Goal: Find specific page/section: Find specific page/section

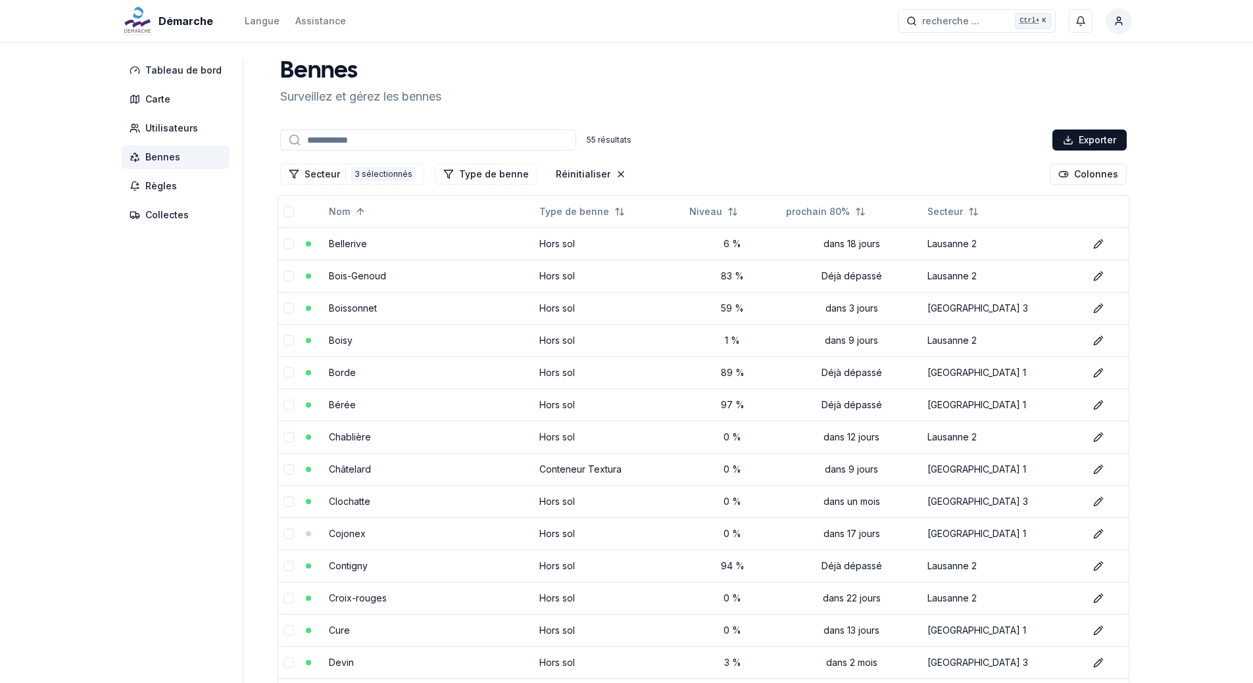
click at [176, 160] on span "Bennes" at bounding box center [162, 157] width 35 height 13
click at [377, 176] on div "3 sélectionnés" at bounding box center [383, 174] width 64 height 14
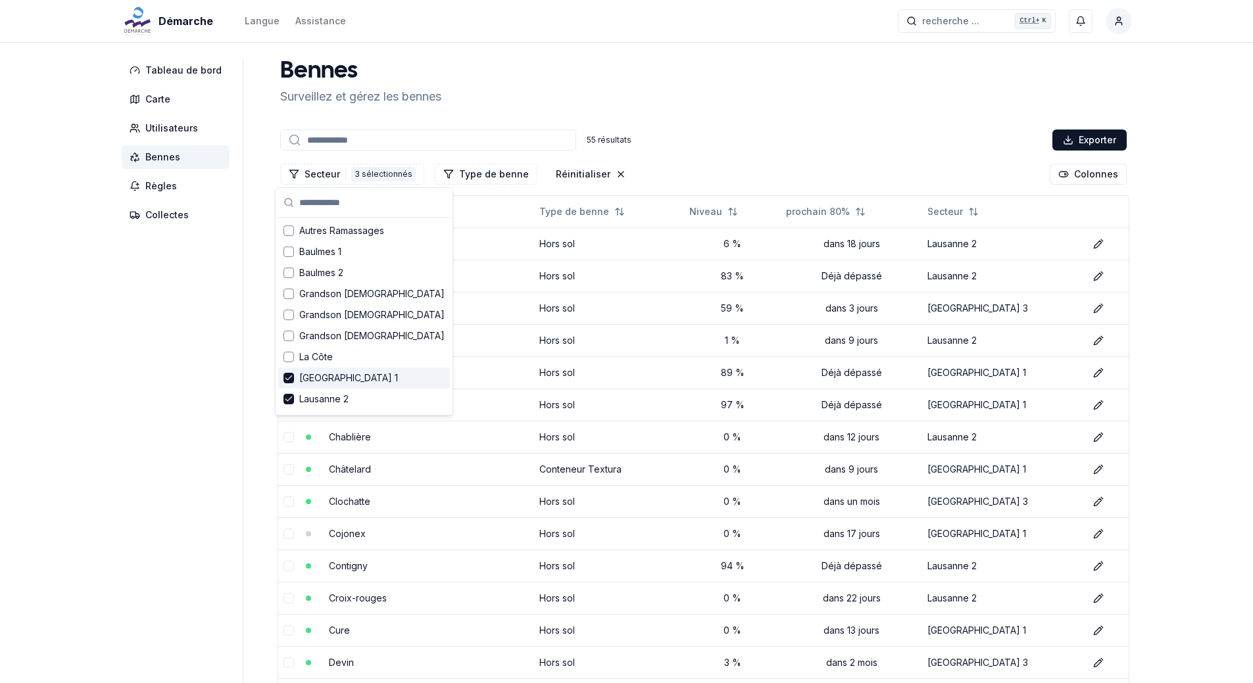
click at [289, 381] on icon "Suggestions" at bounding box center [288, 378] width 9 height 11
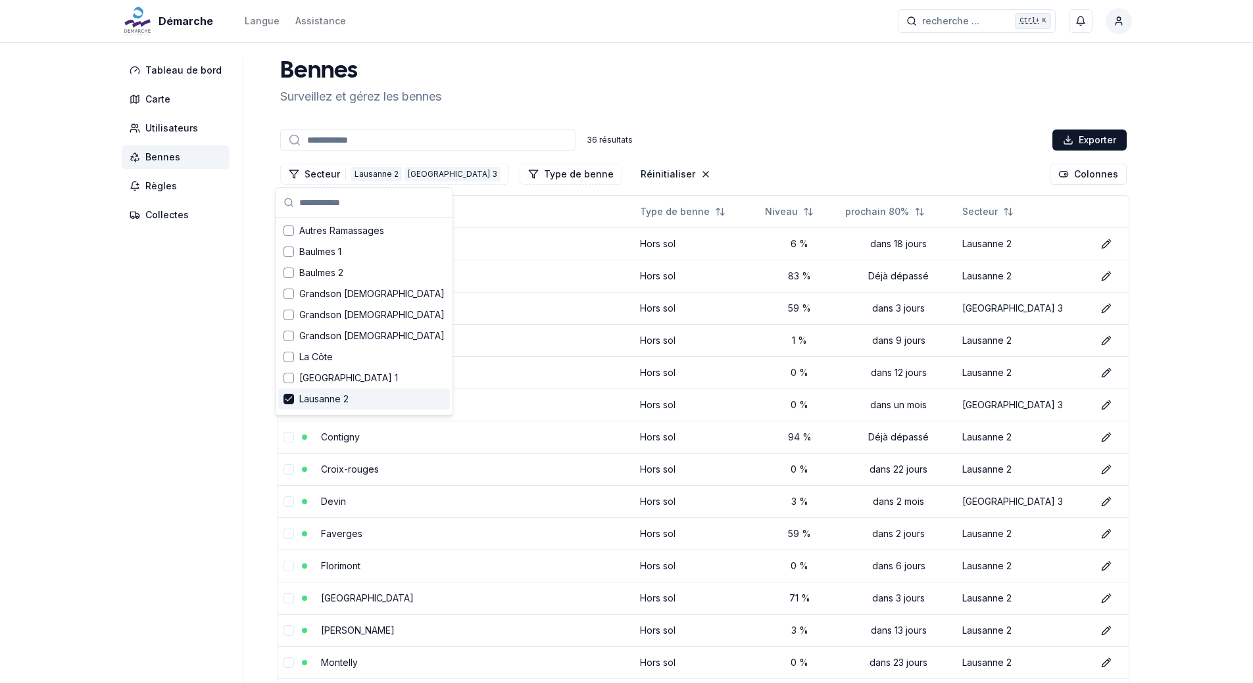
click at [291, 401] on icon "Suggestions" at bounding box center [288, 399] width 9 height 11
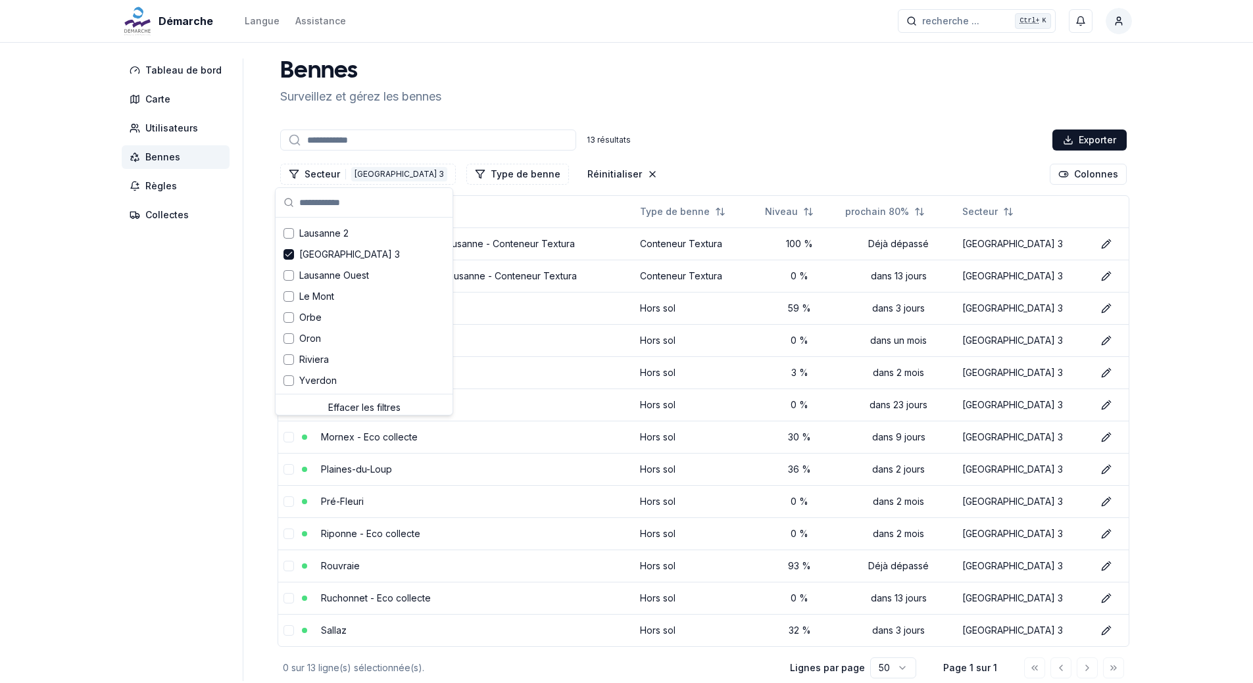
scroll to position [172, 0]
click at [287, 251] on polyline "Suggestions" at bounding box center [288, 249] width 6 height 4
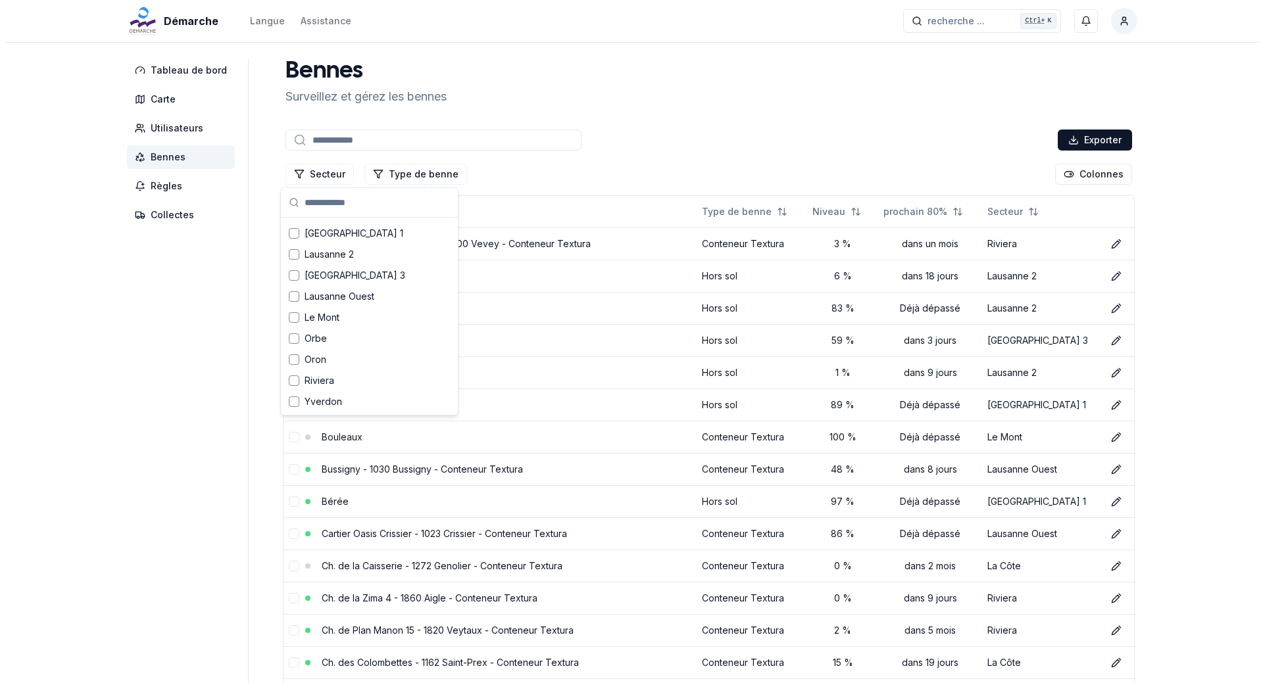
scroll to position [145, 0]
click at [709, 130] on div "Exporter" at bounding box center [704, 140] width 852 height 26
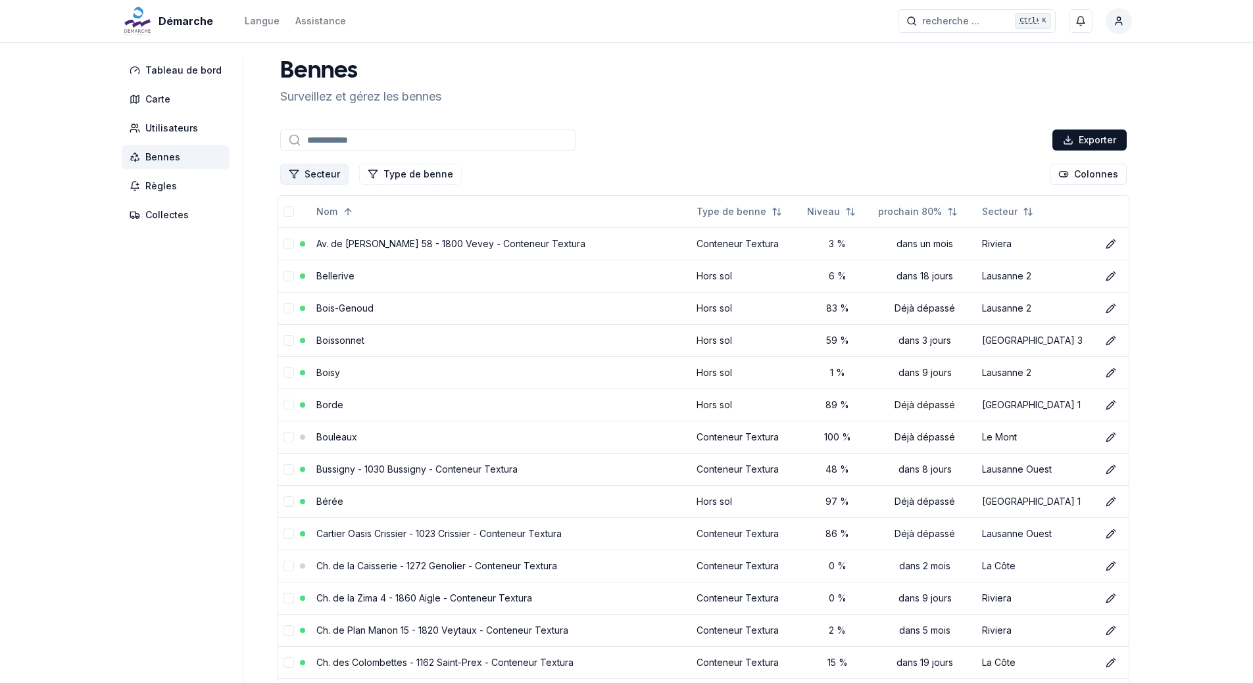
click at [324, 173] on button "Secteur" at bounding box center [314, 174] width 68 height 21
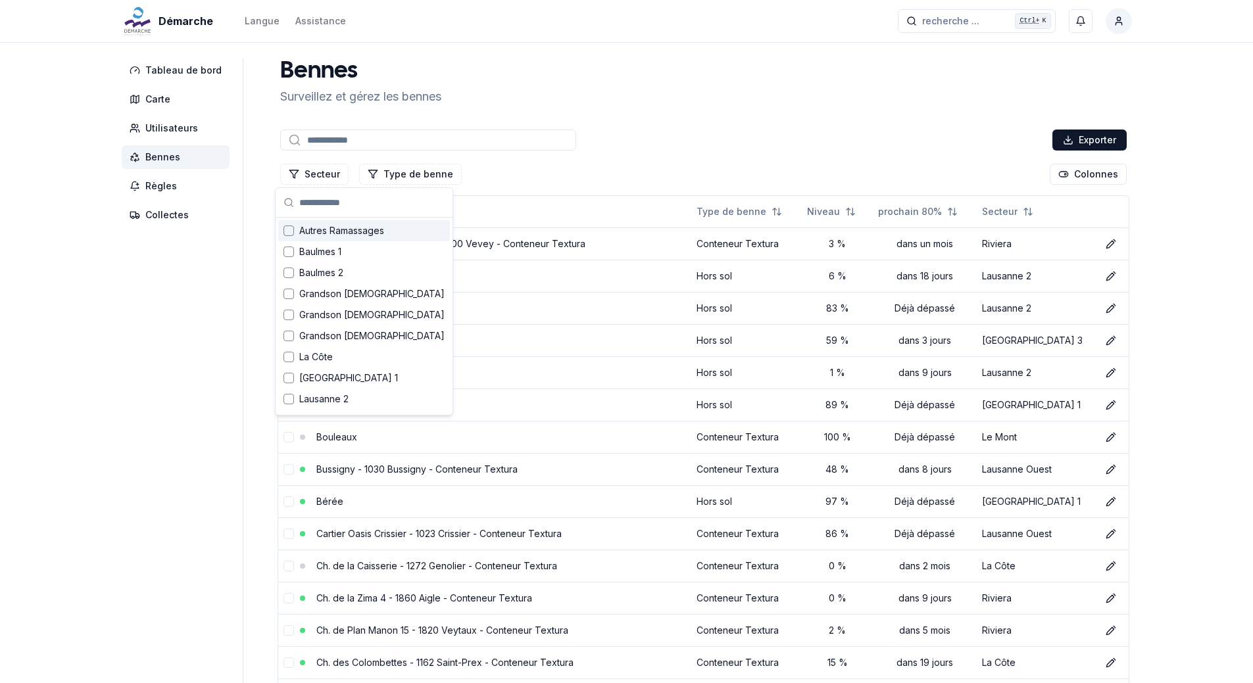
click at [309, 227] on span "Autres Ramassages" at bounding box center [341, 230] width 85 height 13
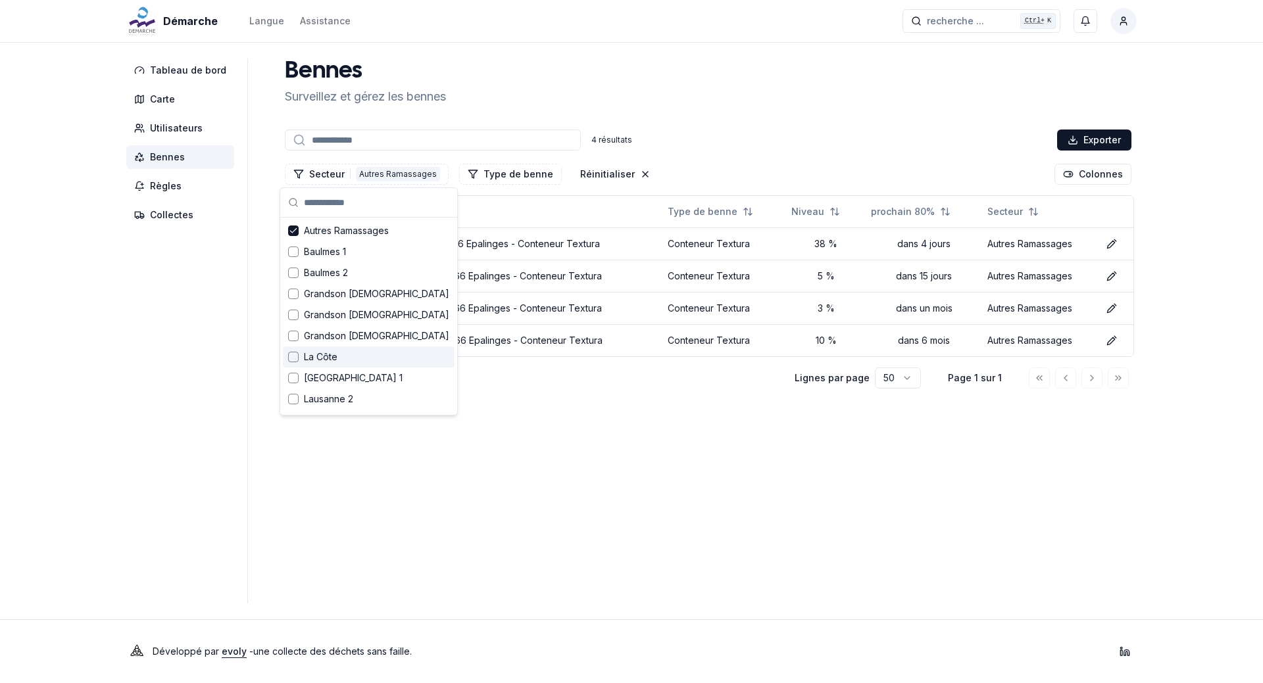
click at [539, 439] on main "[PERSON_NAME] et gérez les bennes 4 résultats Exporter Secteur 1 Autres Ramassa…" at bounding box center [708, 331] width 857 height 545
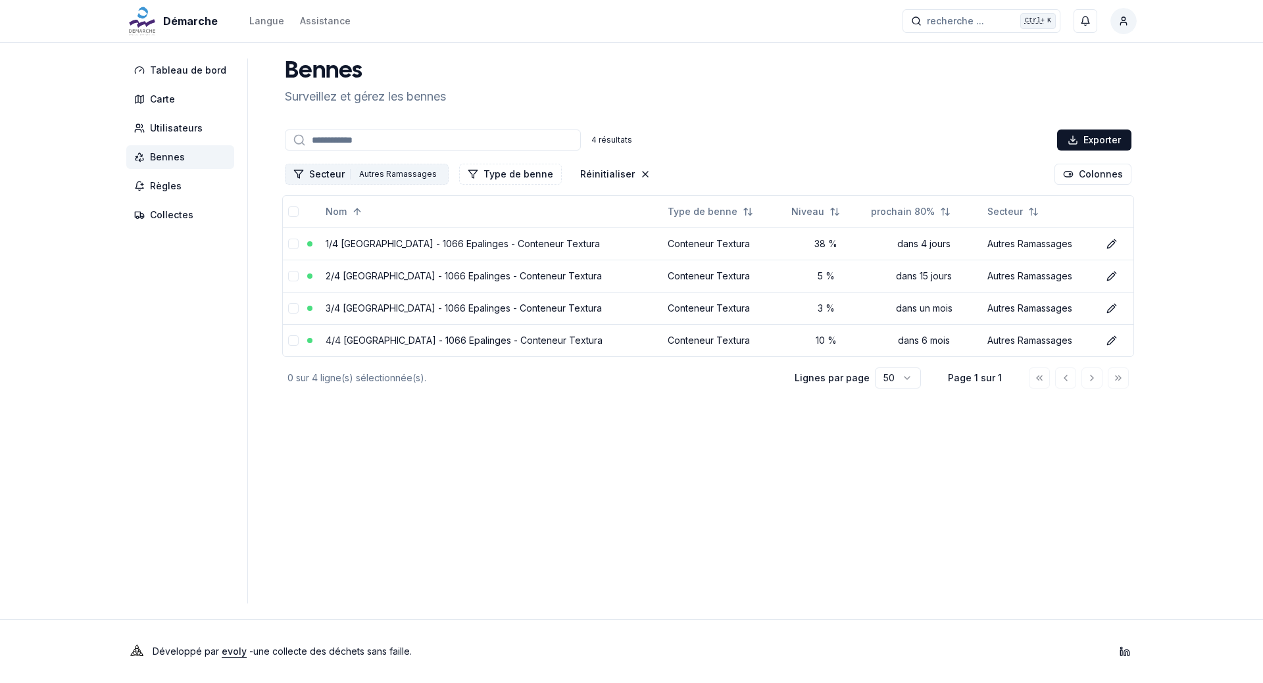
click at [366, 174] on div "Autres Ramassages" at bounding box center [398, 174] width 84 height 14
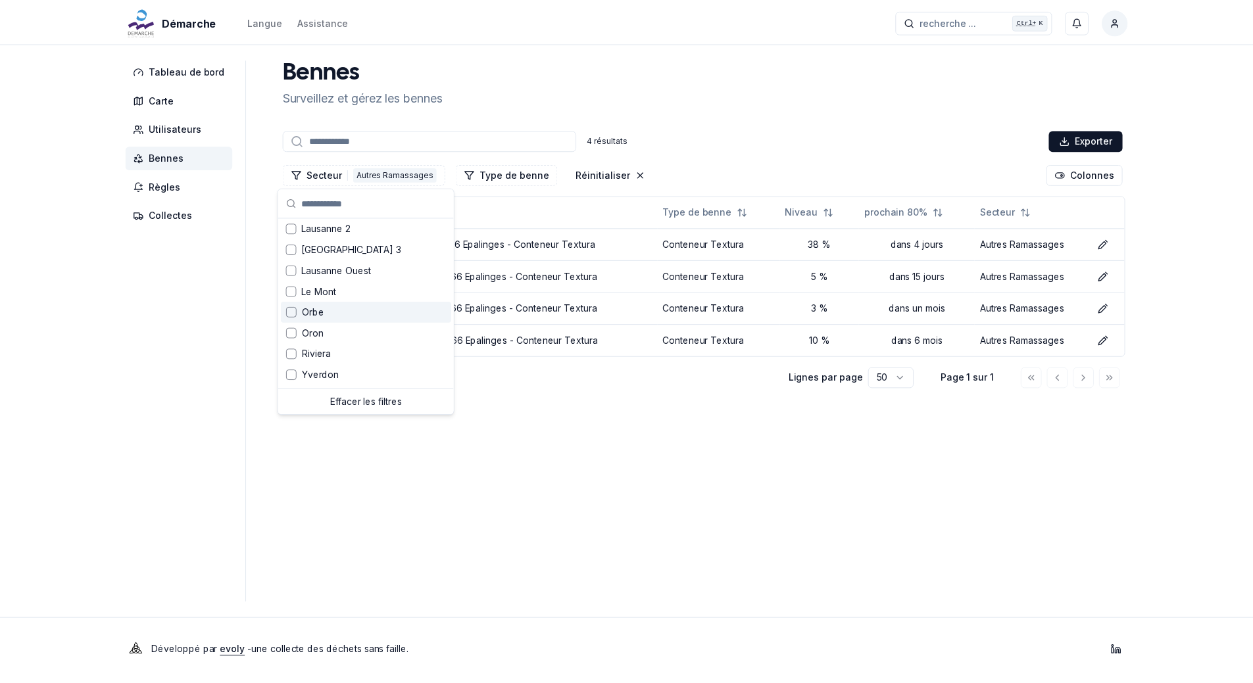
scroll to position [172, 0]
click at [317, 293] on span "Le Mont" at bounding box center [321, 290] width 35 height 13
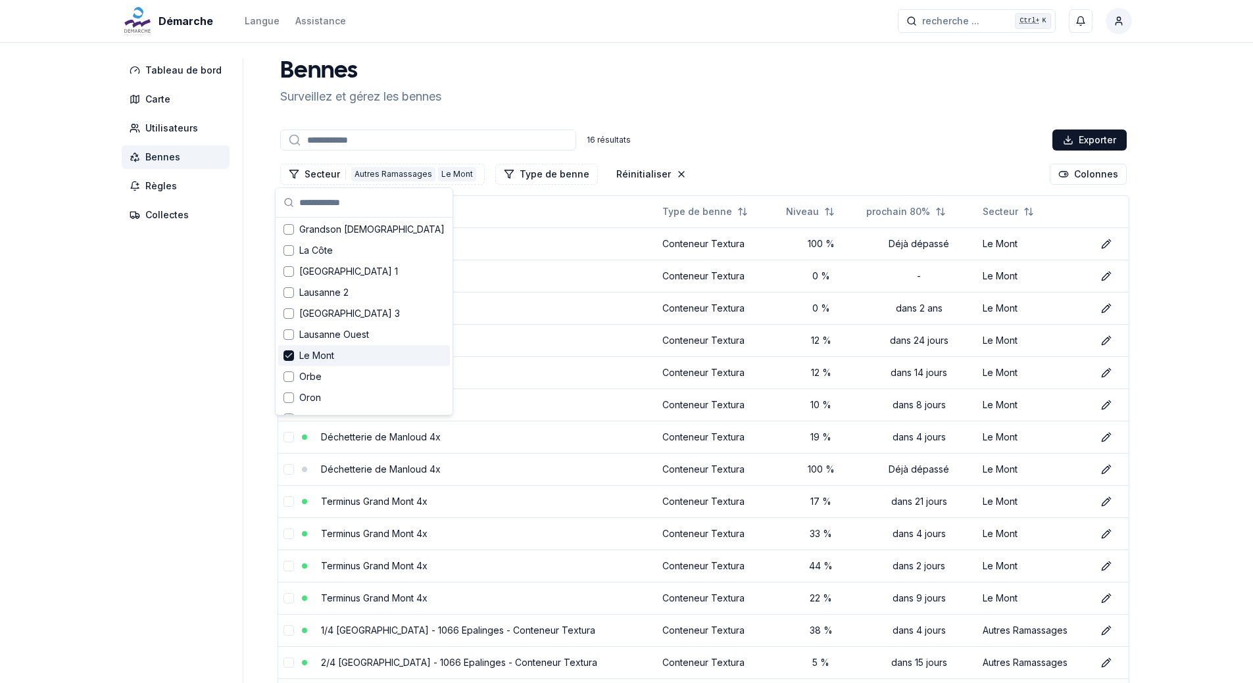
scroll to position [0, 0]
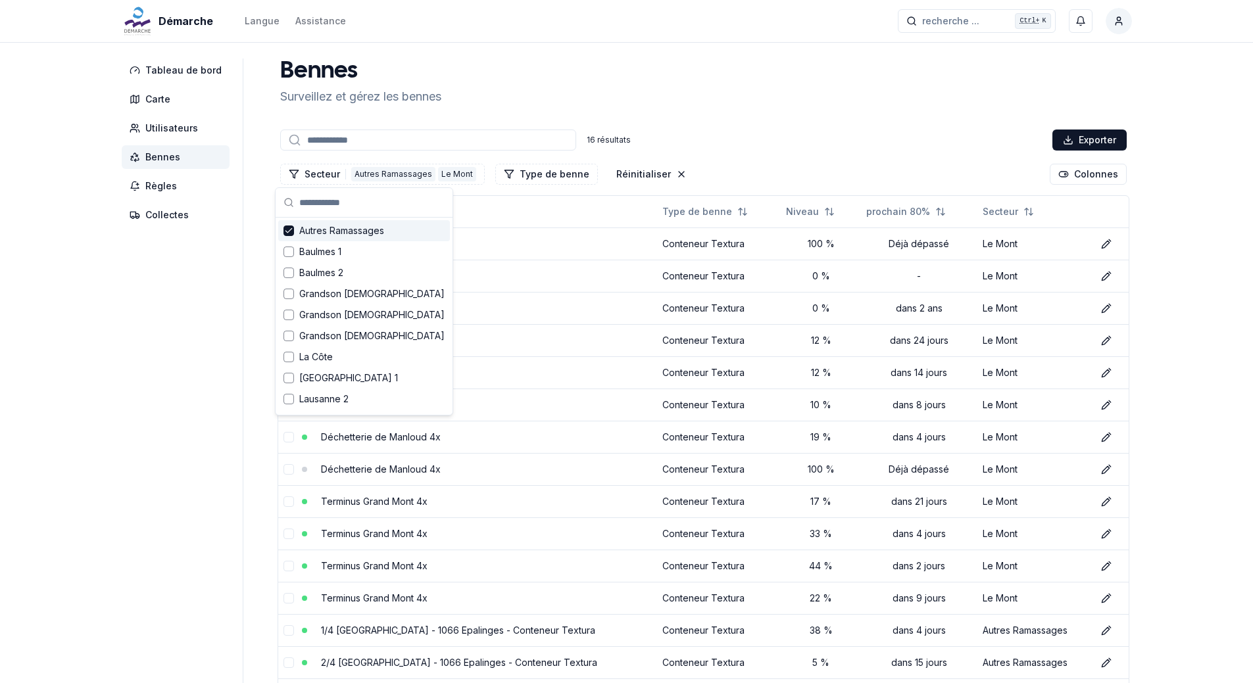
click at [305, 229] on span "Autres Ramassages" at bounding box center [341, 230] width 85 height 13
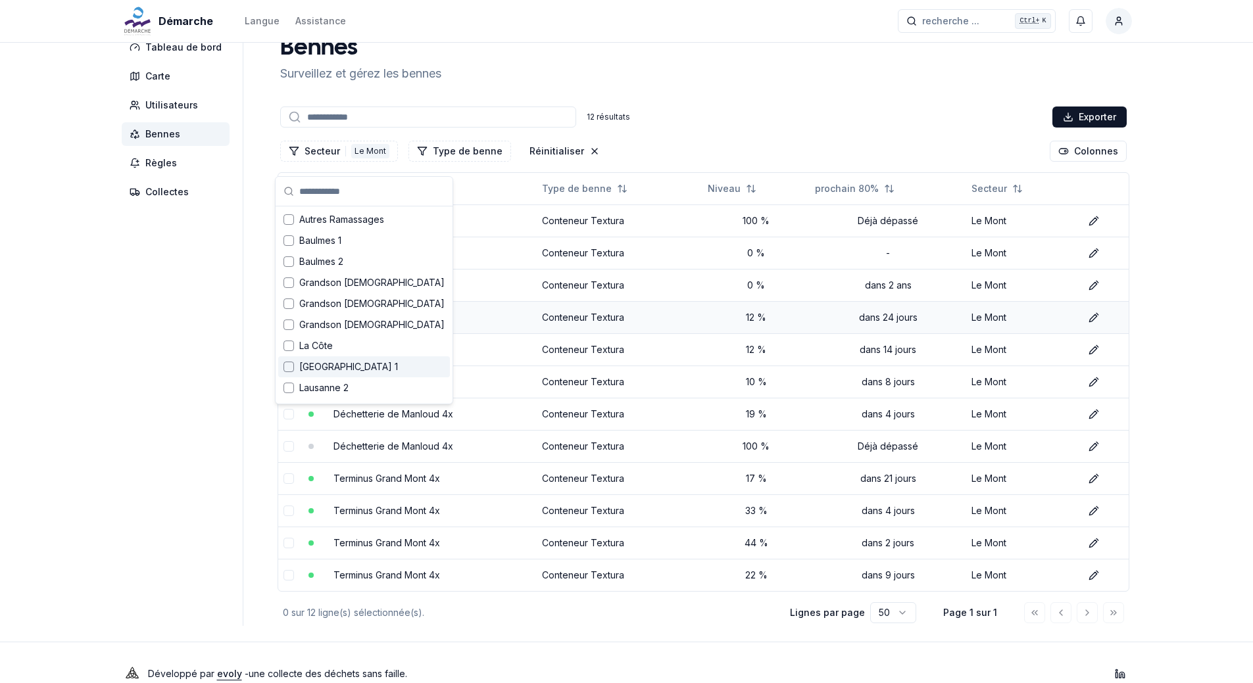
scroll to position [45, 0]
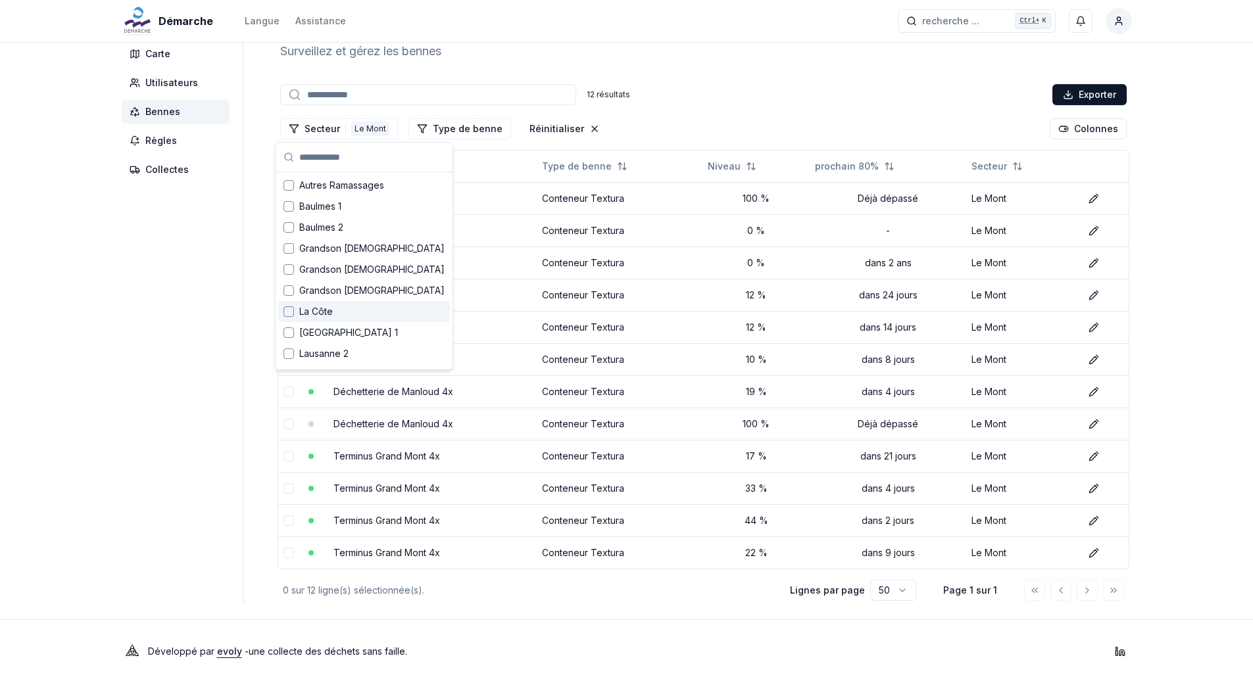
click at [199, 343] on aside "Tableau de bord Carte Utilisateurs Bennes Règles Collectes" at bounding box center [183, 308] width 122 height 591
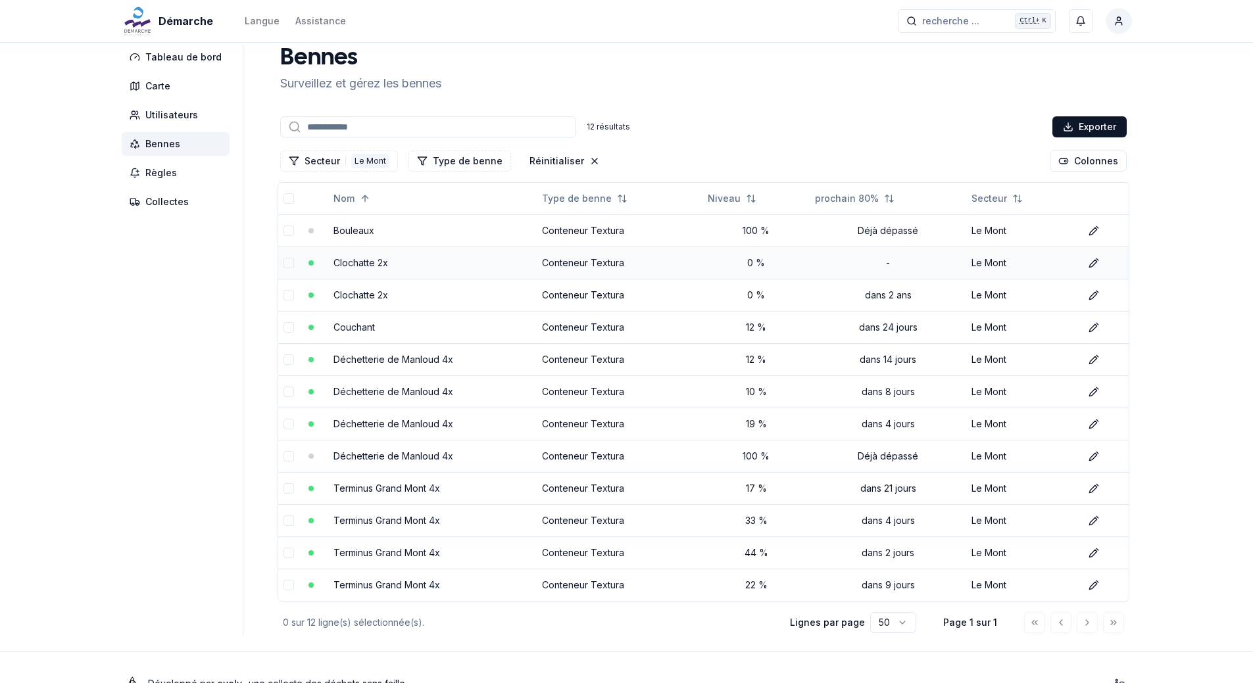
scroll to position [0, 0]
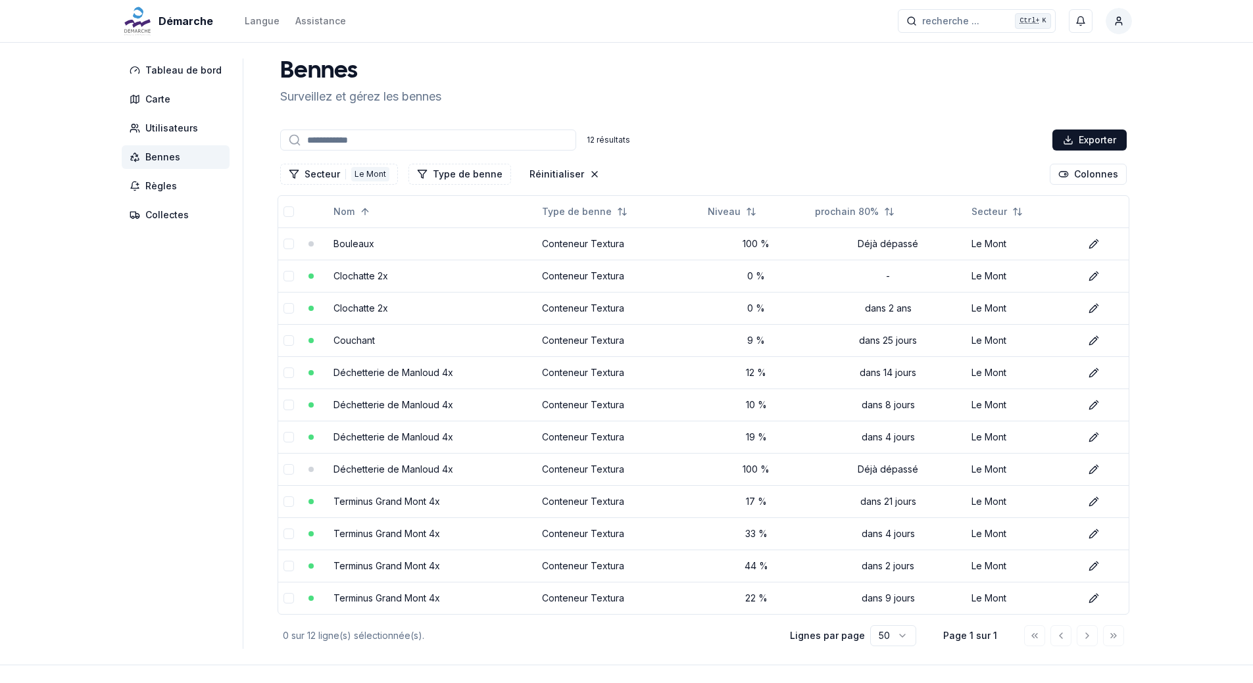
click at [1196, 362] on div "Démarche Langue Assistance recherche ... recherche ... Ctrl+ K [PERSON_NAME] Ta…" at bounding box center [626, 364] width 1253 height 729
click at [357, 178] on div "Le Mont" at bounding box center [370, 174] width 38 height 14
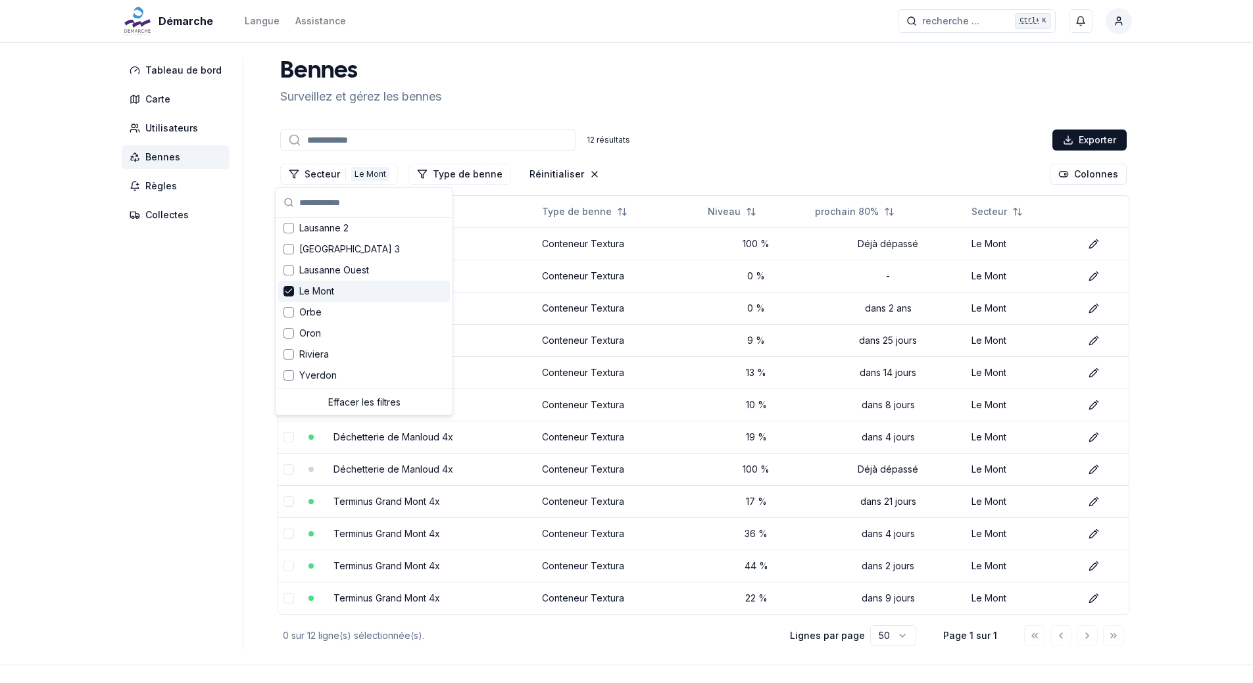
scroll to position [172, 0]
click at [318, 295] on span "Le Mont" at bounding box center [316, 290] width 35 height 13
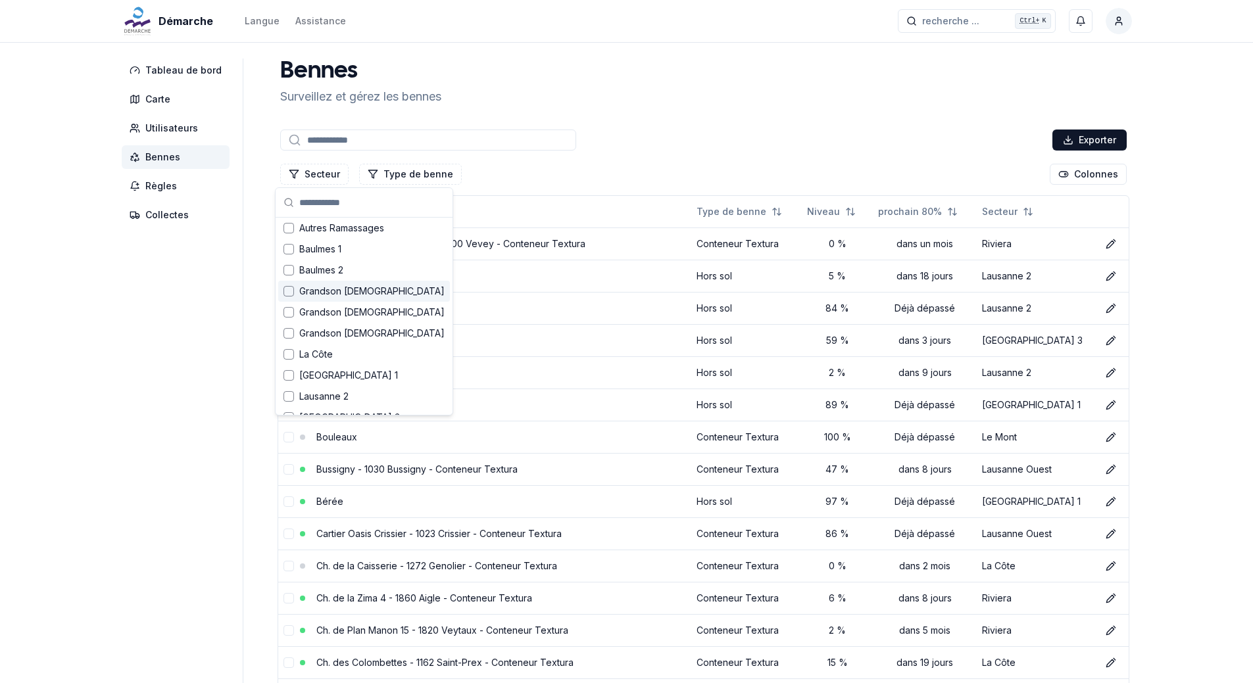
scroll to position [0, 0]
click at [337, 230] on span "Autres Ramassages" at bounding box center [341, 230] width 85 height 13
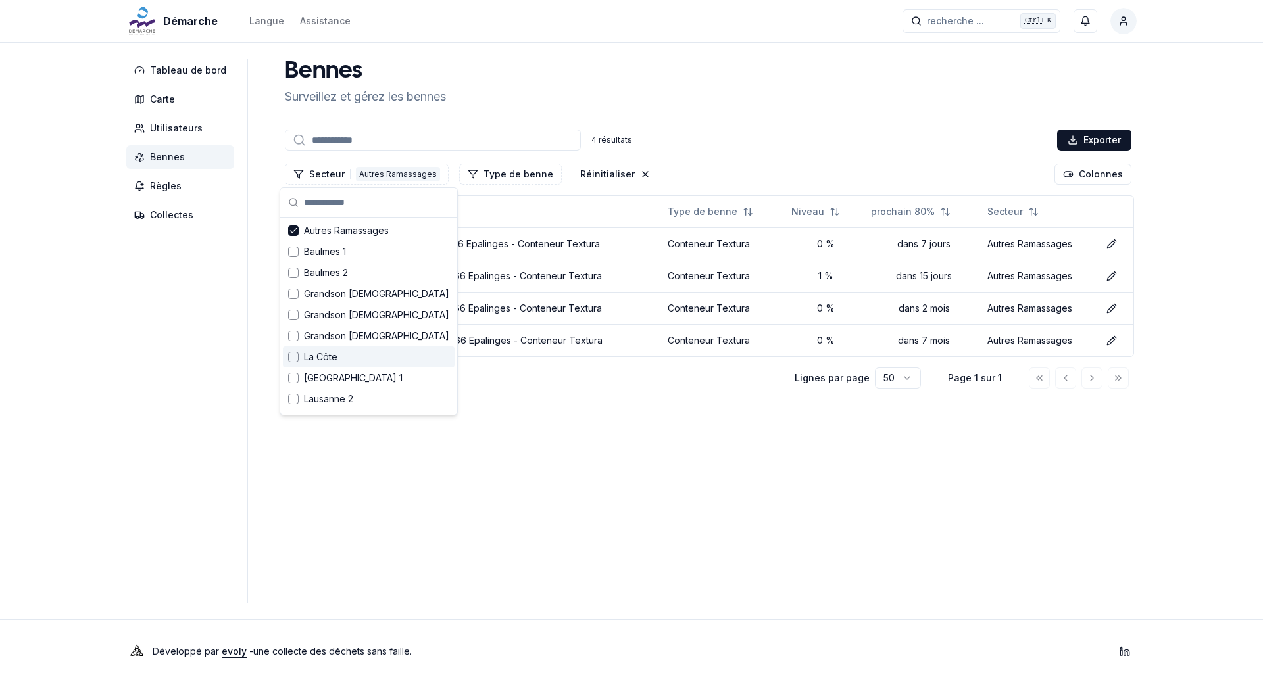
click at [474, 466] on main "[PERSON_NAME] et gérez les bennes 4 résultats Exporter Secteur 1 Autres Ramassa…" at bounding box center [708, 331] width 857 height 545
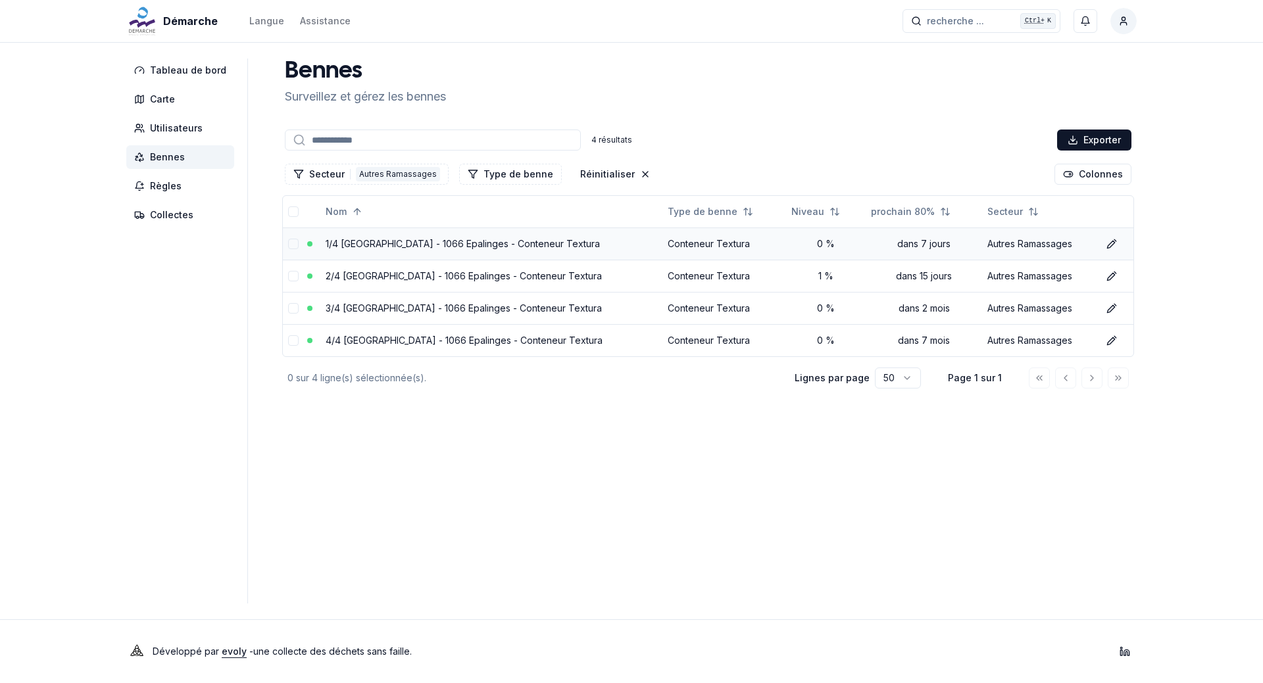
click at [528, 243] on link "1/4 [GEOGRAPHIC_DATA] - 1066 Epalinges - Conteneur Textura" at bounding box center [463, 243] width 274 height 11
